Goal: Task Accomplishment & Management: Use online tool/utility

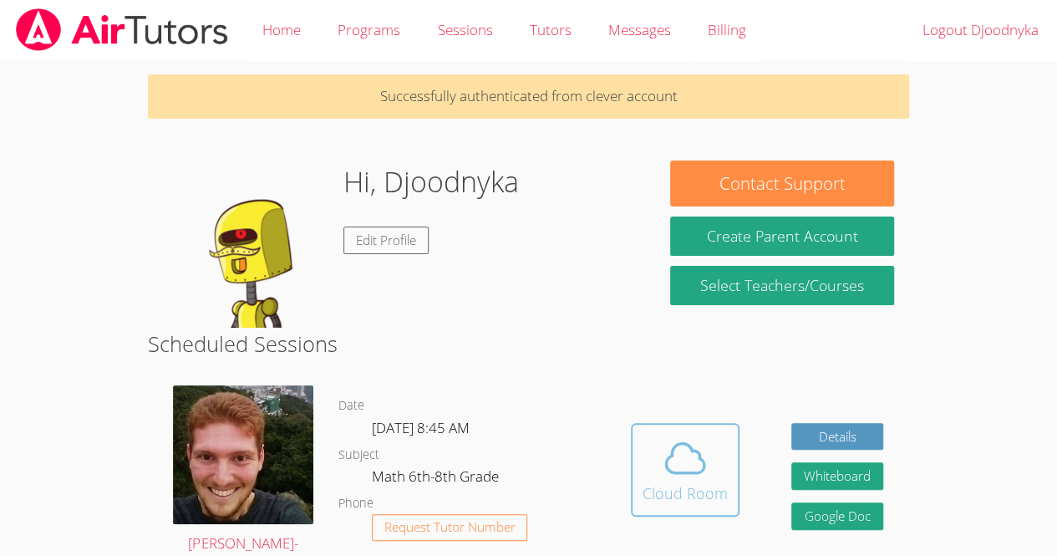
click at [685, 485] on div "Cloud Room" at bounding box center [685, 492] width 85 height 23
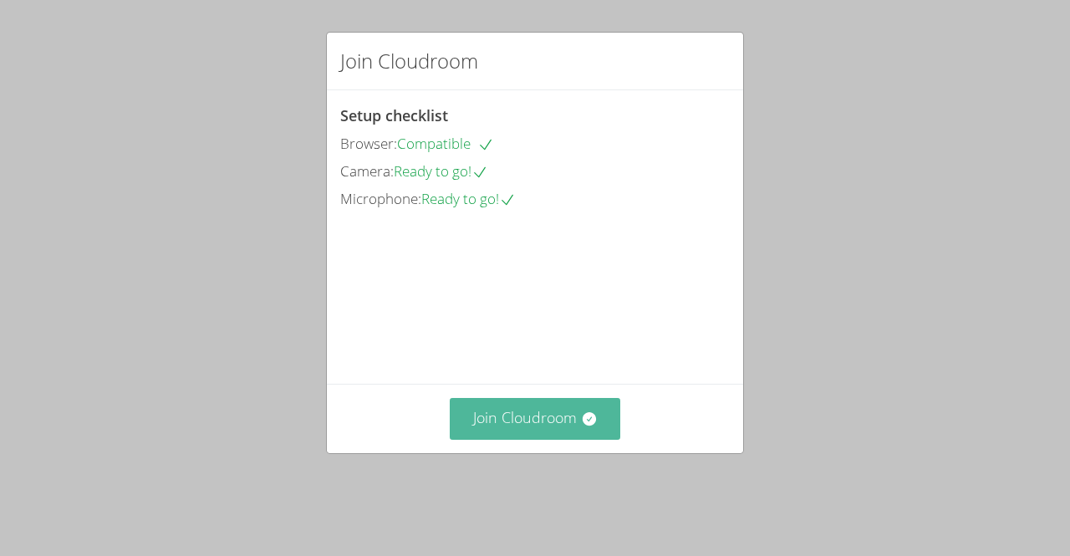
click at [546, 439] on button "Join Cloudroom" at bounding box center [535, 418] width 171 height 41
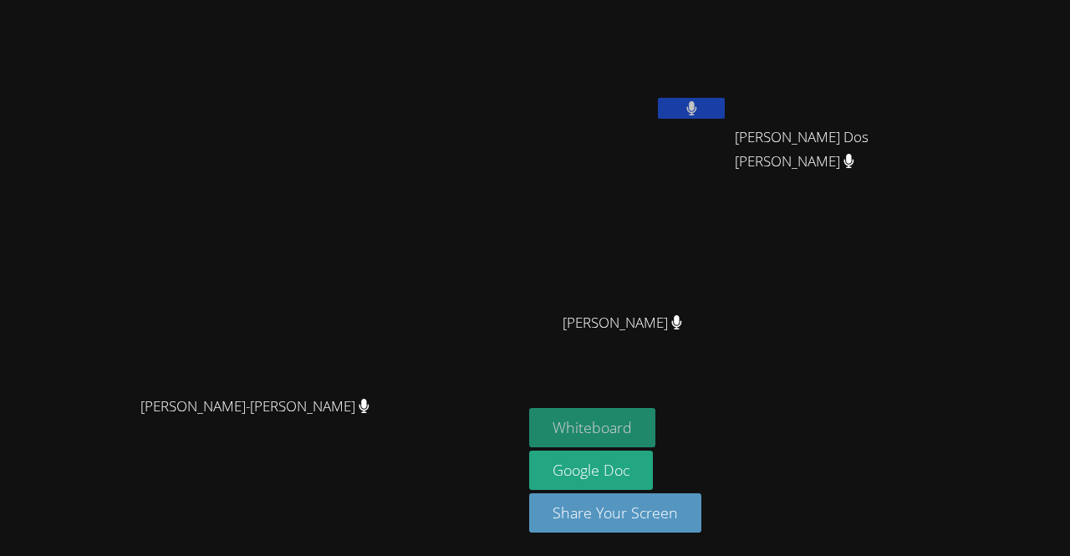
click at [655, 421] on button "Whiteboard" at bounding box center [592, 427] width 126 height 39
